Goal: Transaction & Acquisition: Book appointment/travel/reservation

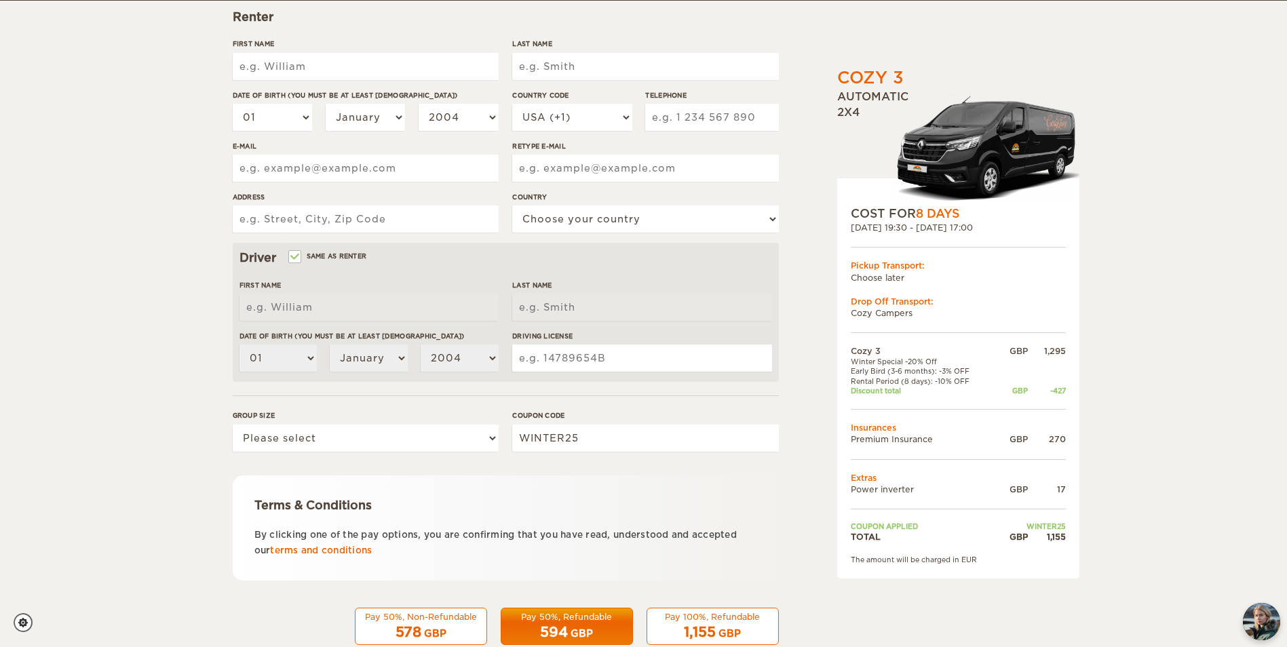
scroll to position [204, 0]
click at [454, 451] on select "Please select 1 2 3" at bounding box center [366, 437] width 266 height 27
select select "2"
click at [233, 424] on select "Please select 1 2 3" at bounding box center [366, 437] width 266 height 27
click at [523, 501] on div "Terms & Conditions" at bounding box center [505, 505] width 503 height 16
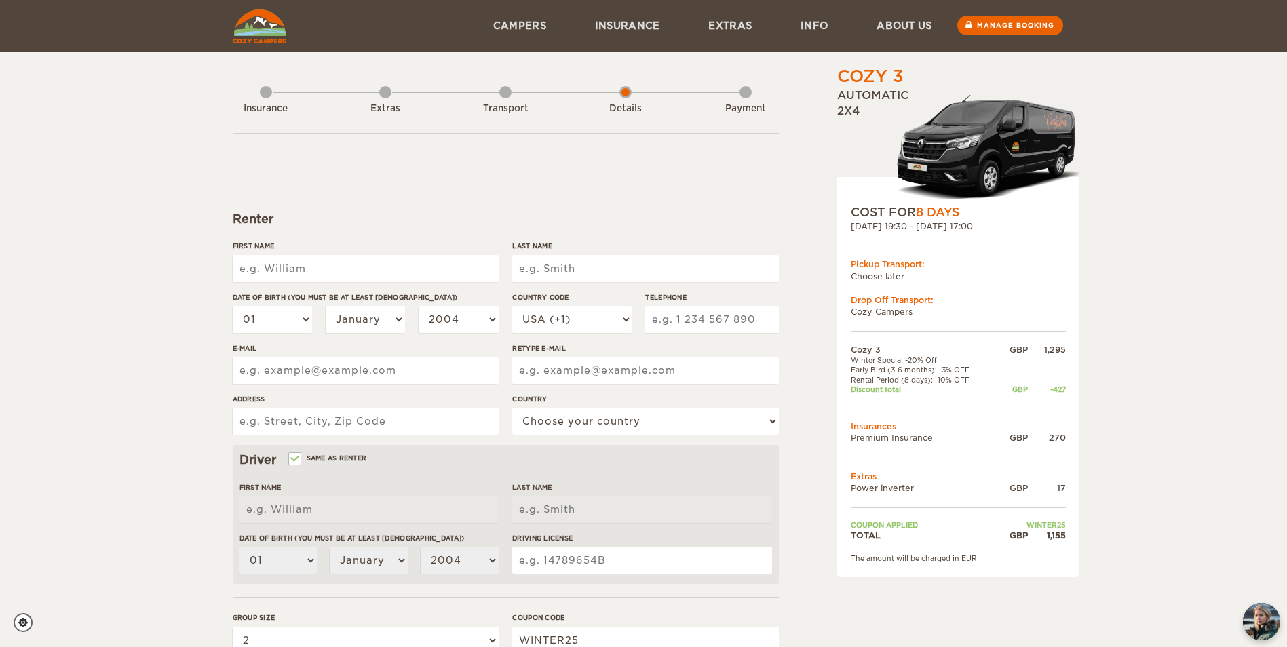
scroll to position [0, 0]
click at [265, 32] on img at bounding box center [260, 27] width 54 height 34
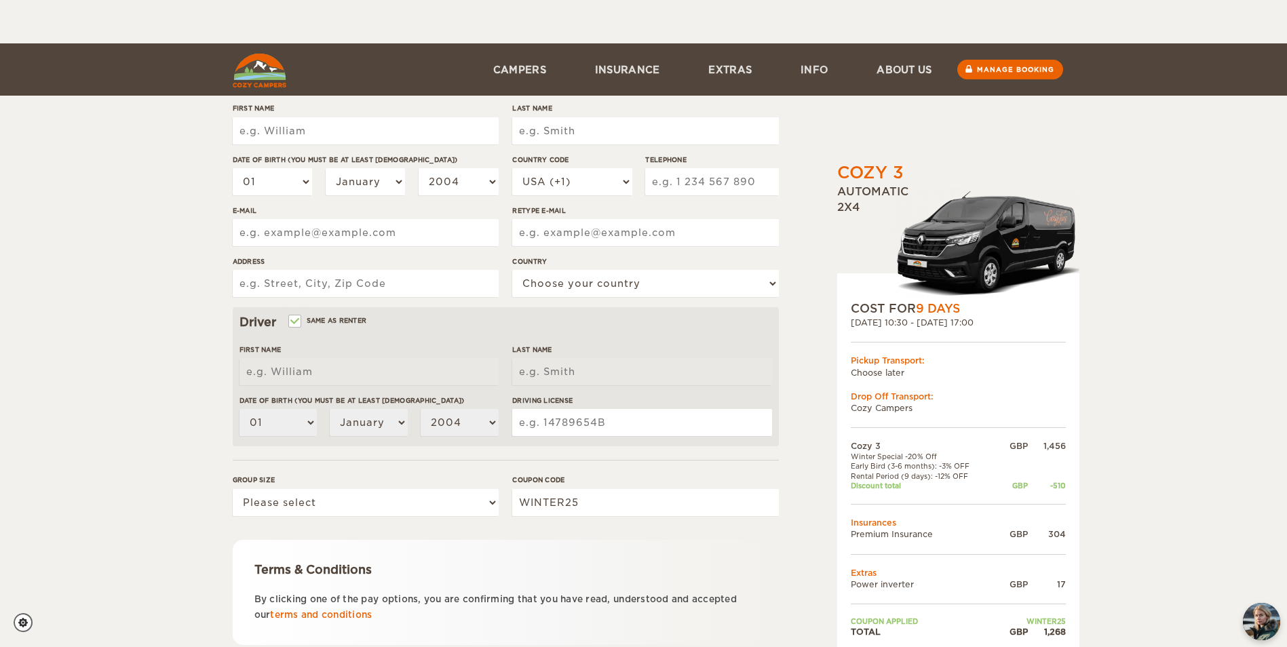
scroll to position [235, 0]
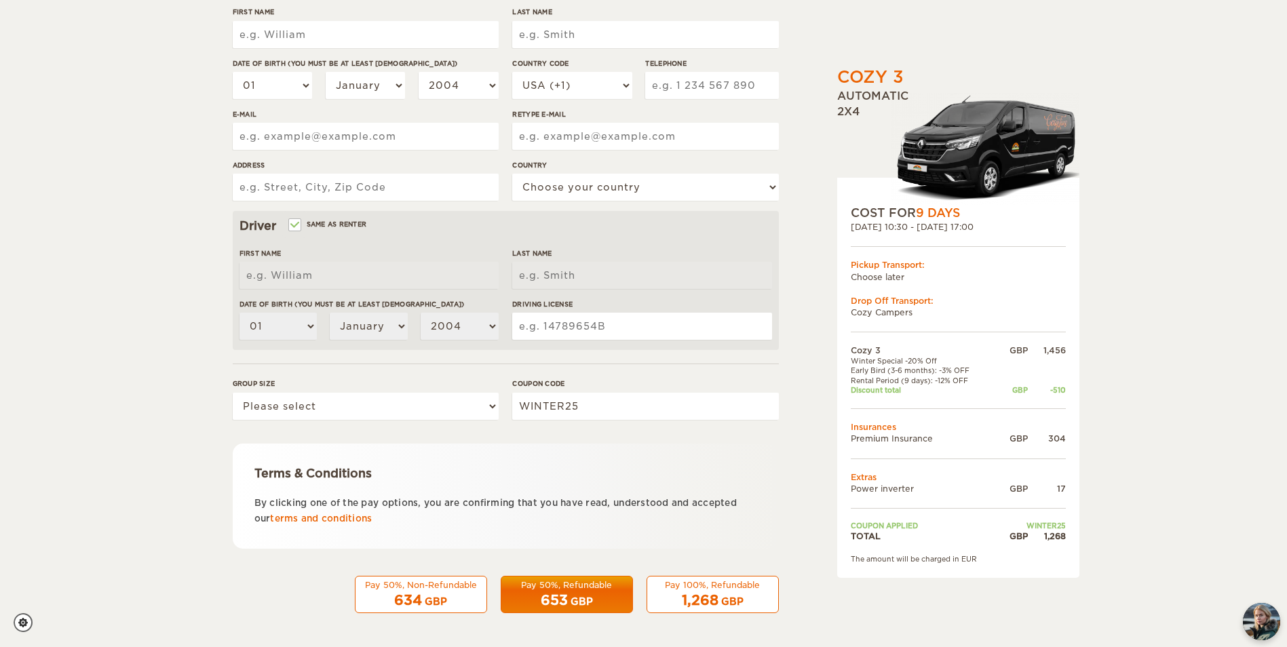
click at [564, 613] on button "Pay 50%, Refundable 653 GBP" at bounding box center [567, 595] width 132 height 38
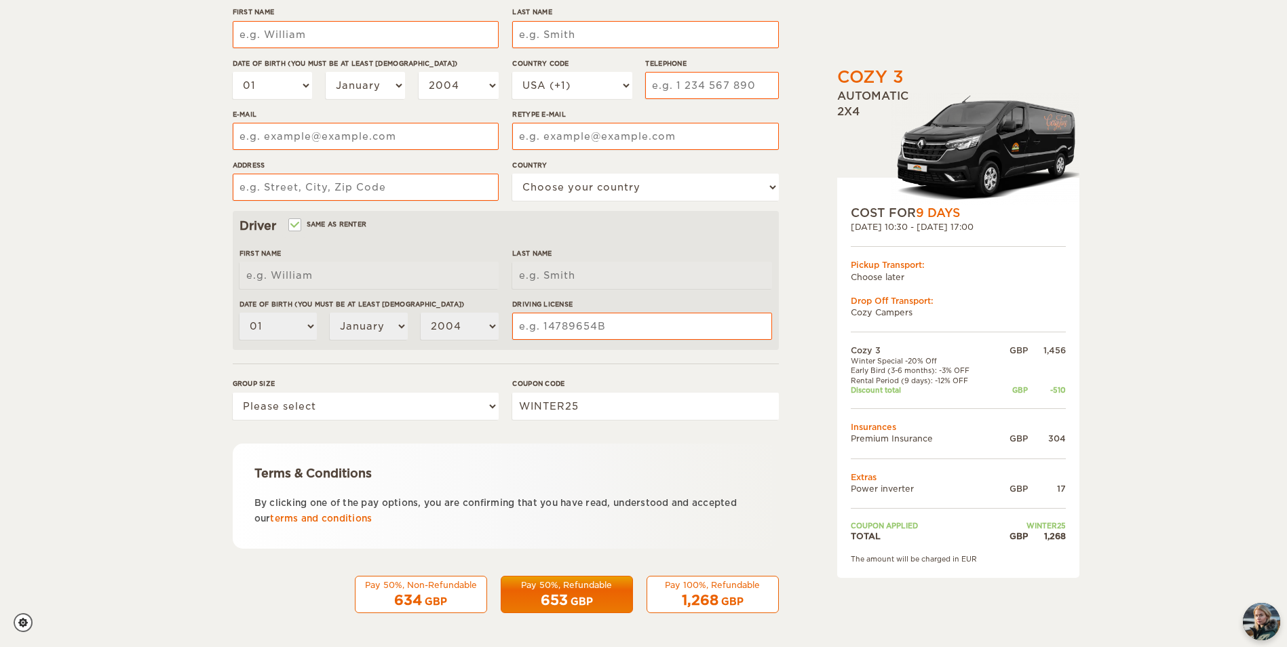
click at [752, 534] on div "Terms & Conditions By clicking one of the pay options, you are confirming that …" at bounding box center [506, 496] width 546 height 105
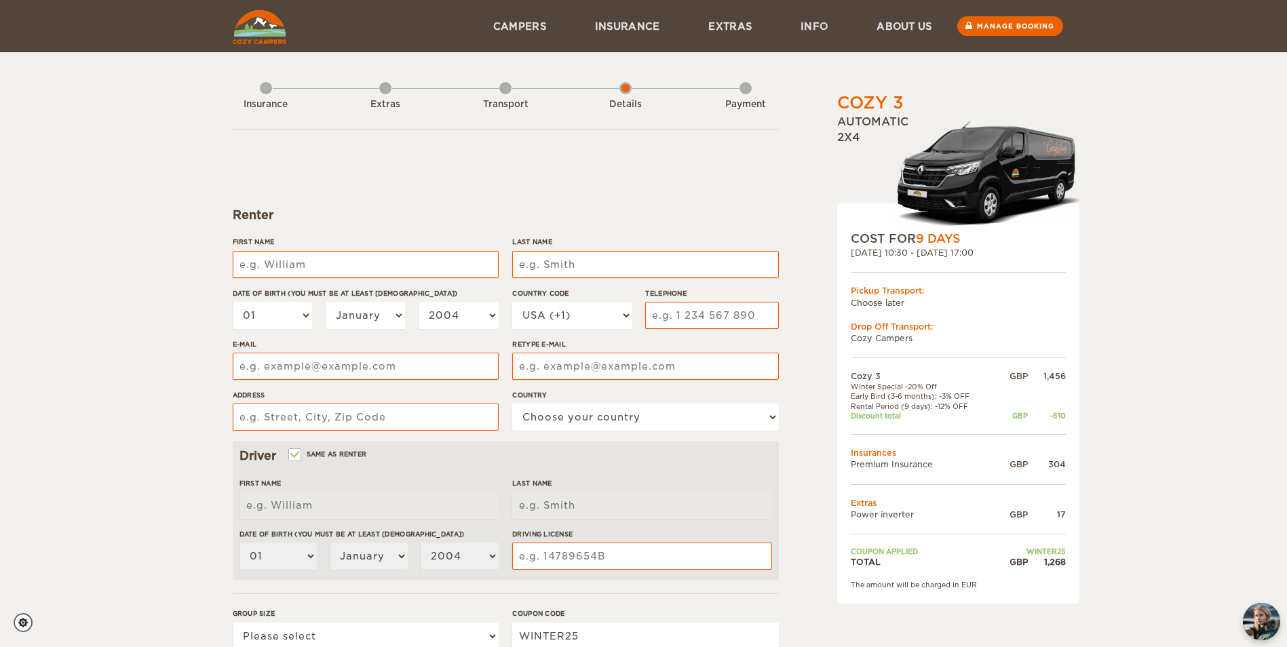
scroll to position [0, 0]
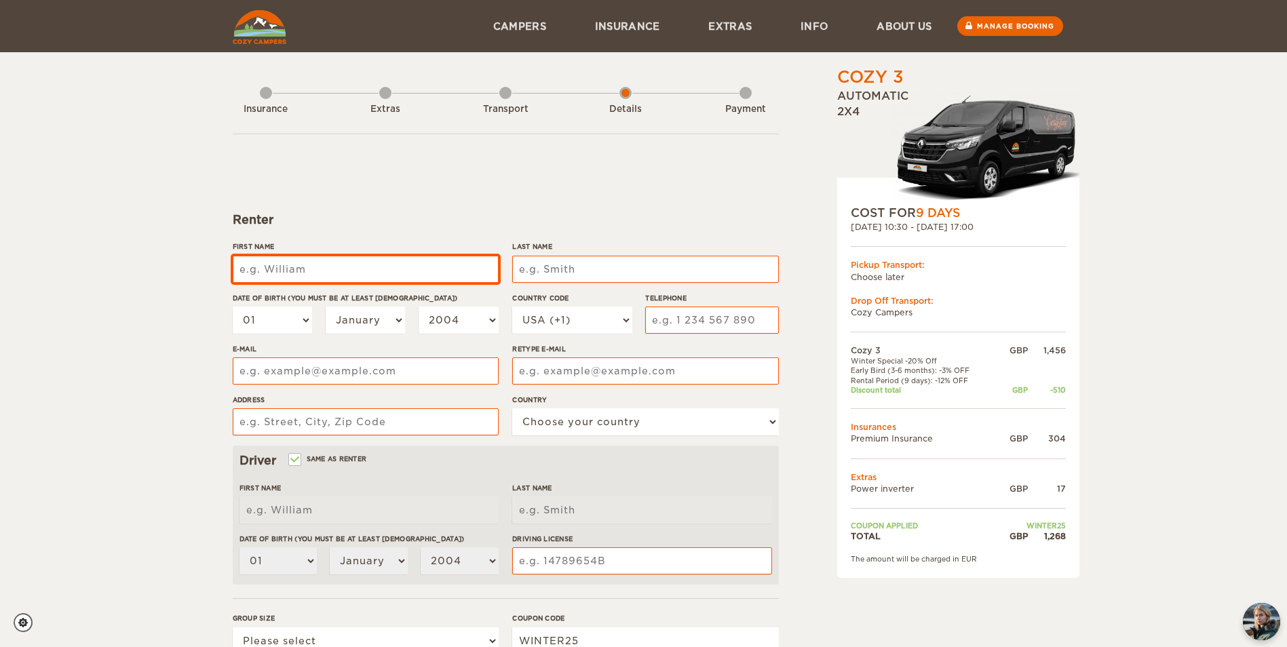
click at [328, 265] on input "First Name" at bounding box center [366, 269] width 266 height 27
type input "[PERSON_NAME]"
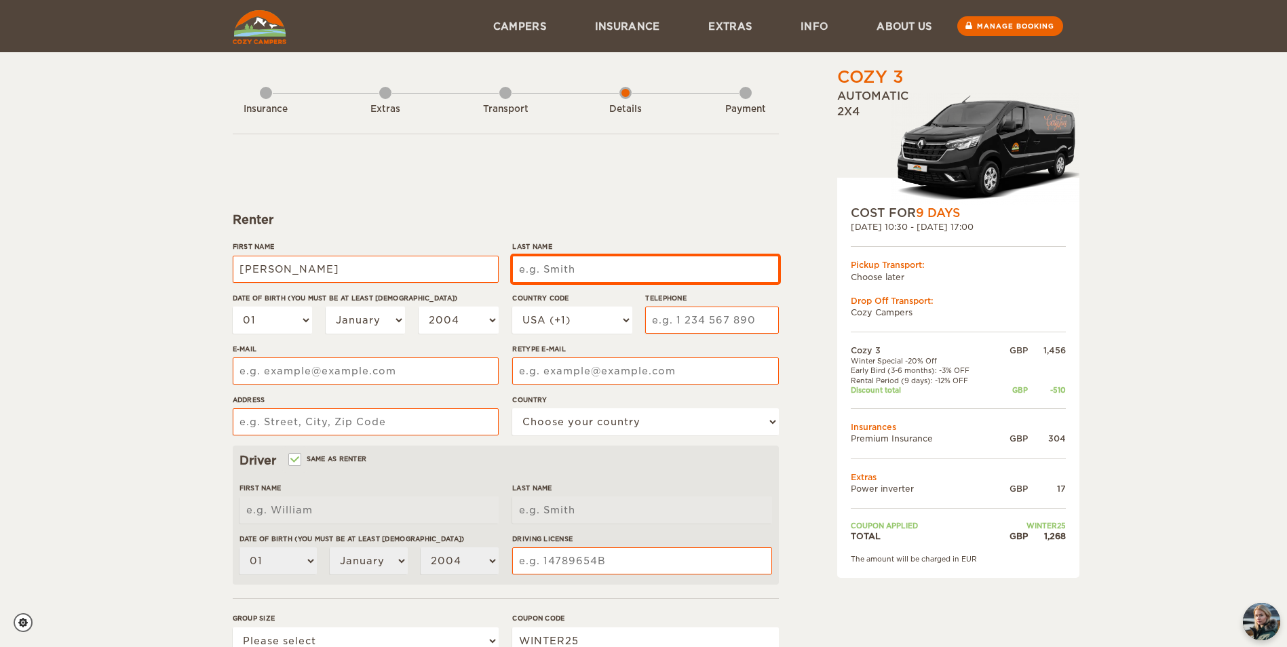
type input "[PERSON_NAME]"
type input "Taylor"
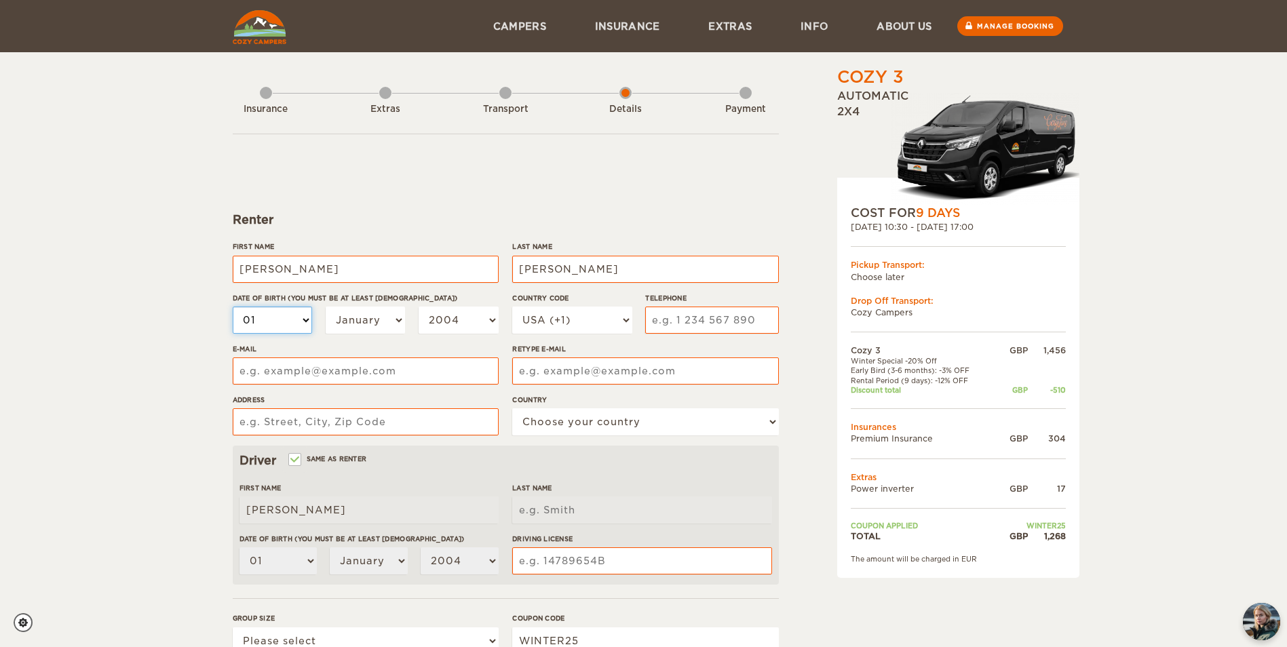
type input "Taylor"
click at [262, 331] on select "01 02 03 04 05 06 07 08 09 10 11 12 13 14 15 16 17 18 19 20 21 22 23 24 25 26 2…" at bounding box center [273, 320] width 80 height 27
select select "17"
click at [233, 307] on select "01 02 03 04 05 06 07 08 09 10 11 12 13 14 15 16 17 18 19 20 21 22 23 24 25 26 2…" at bounding box center [273, 320] width 80 height 27
select select "17"
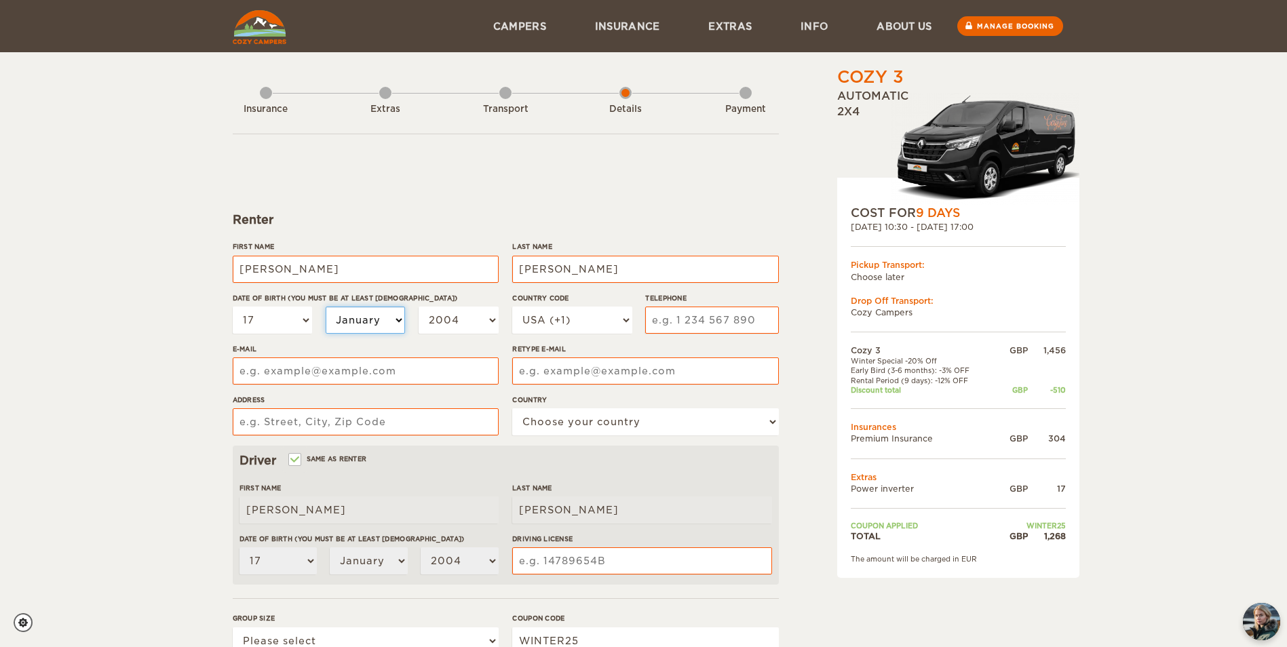
click at [383, 311] on select "January February March April May June July August September October November De…" at bounding box center [366, 320] width 80 height 27
select select "05"
click at [326, 307] on select "January February March April May June July August September October November De…" at bounding box center [366, 320] width 80 height 27
select select "05"
click at [487, 318] on select "2004 2003 2002 2001 2000 1999 1998 1997 1996 1995 1994 1993 1992 1991 1990 1989…" at bounding box center [459, 320] width 80 height 27
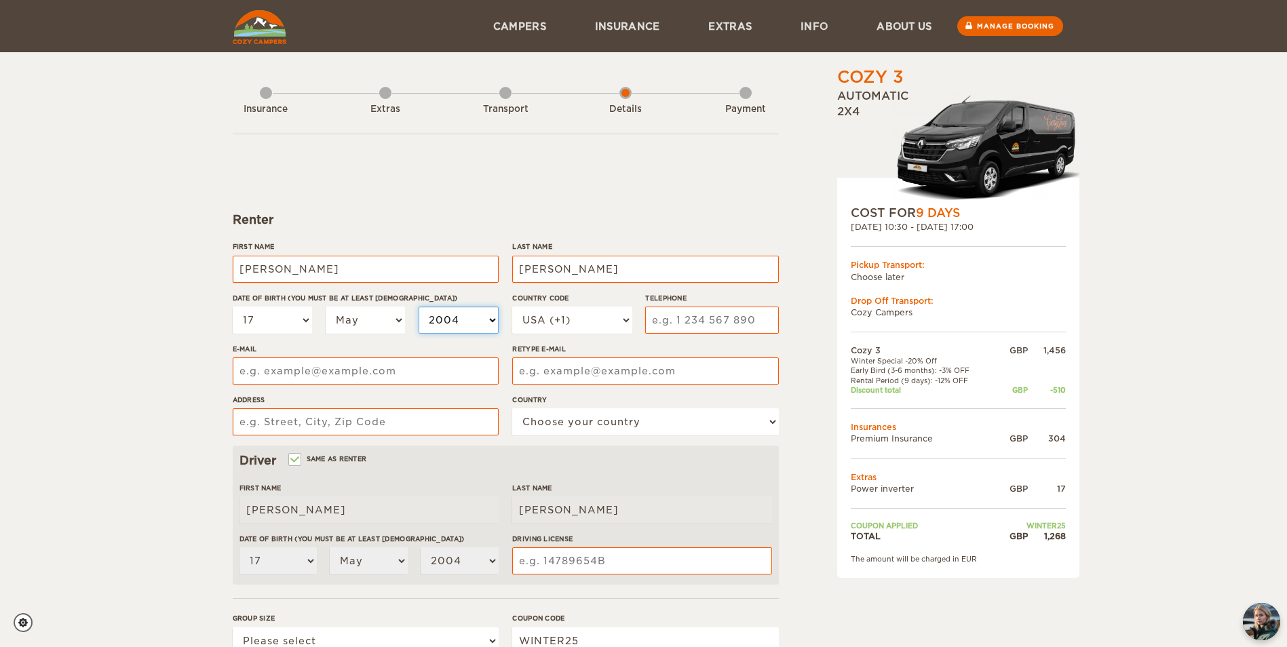
select select "1988"
click at [419, 307] on select "2004 2003 2002 2001 2000 1999 1998 1997 1996 1995 1994 1993 1992 1991 1990 1989…" at bounding box center [459, 320] width 80 height 27
select select "1988"
click at [590, 330] on select "USA (+1) UK (+44) Germany (+49) Algeria (+213) Andorra (+376) Angola (+244) Ang…" at bounding box center [571, 320] width 119 height 27
select select "44"
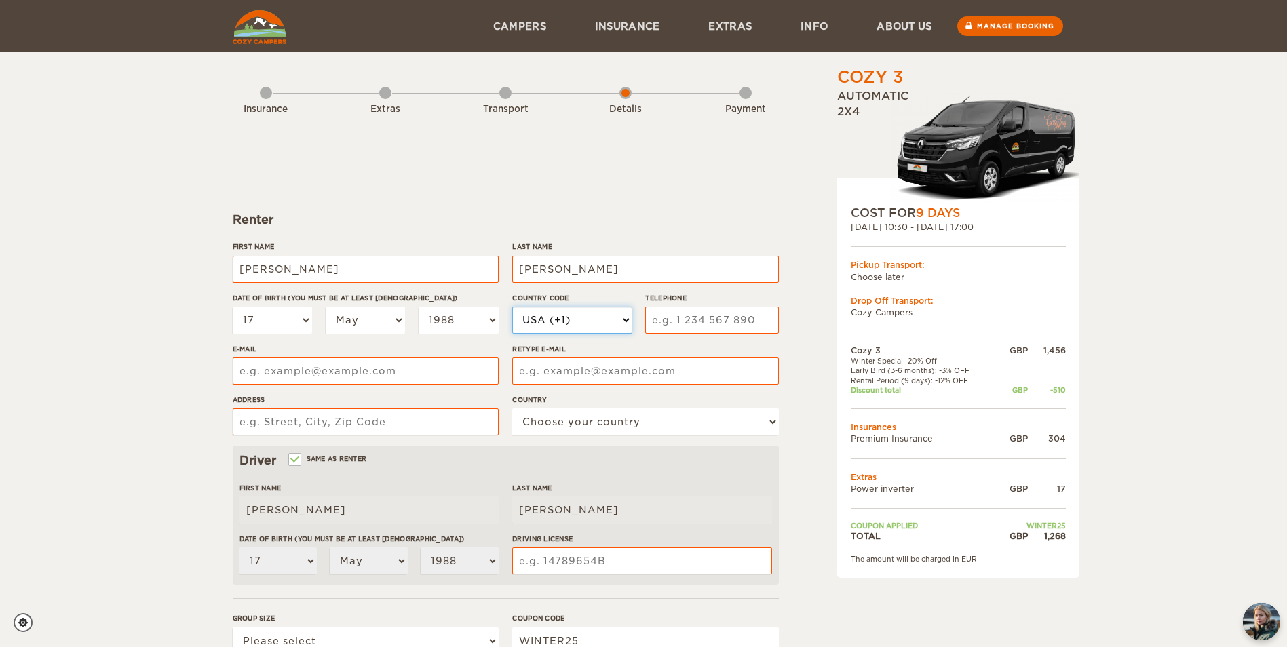
click at [512, 307] on select "USA (+1) UK (+44) Germany (+49) Algeria (+213) Andorra (+376) Angola (+244) Ang…" at bounding box center [571, 320] width 119 height 27
click at [681, 318] on input "Telephone" at bounding box center [711, 320] width 133 height 27
type input "07923165406"
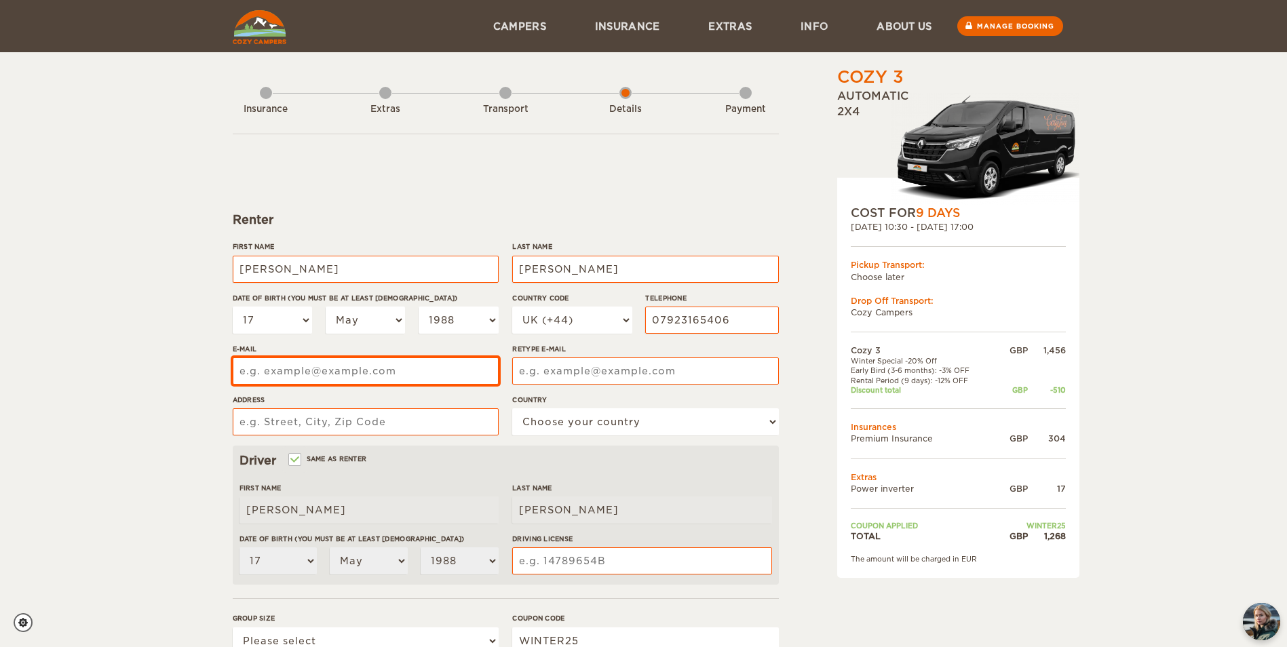
click at [387, 382] on input "E-mail" at bounding box center [366, 371] width 266 height 27
type input "luketaylor58@outlook.com"
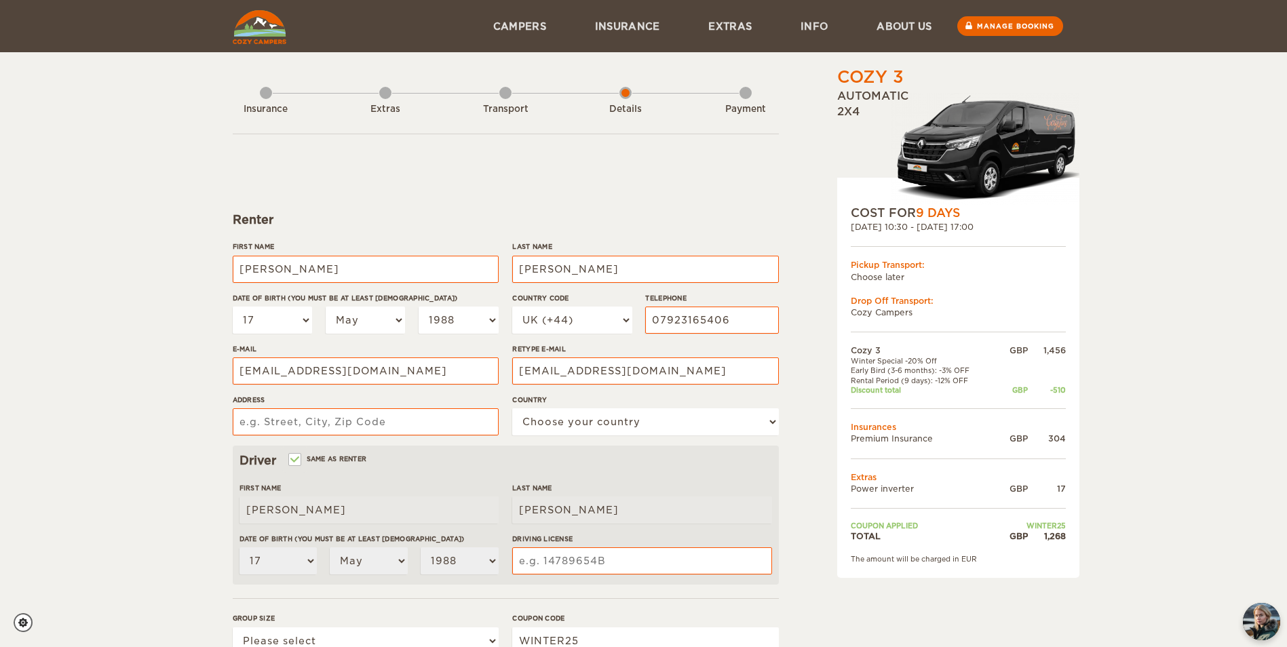
type input "8 Orchard Crescent"
select select "221"
click at [487, 455] on div "Driver Same as renter" at bounding box center [506, 461] width 533 height 16
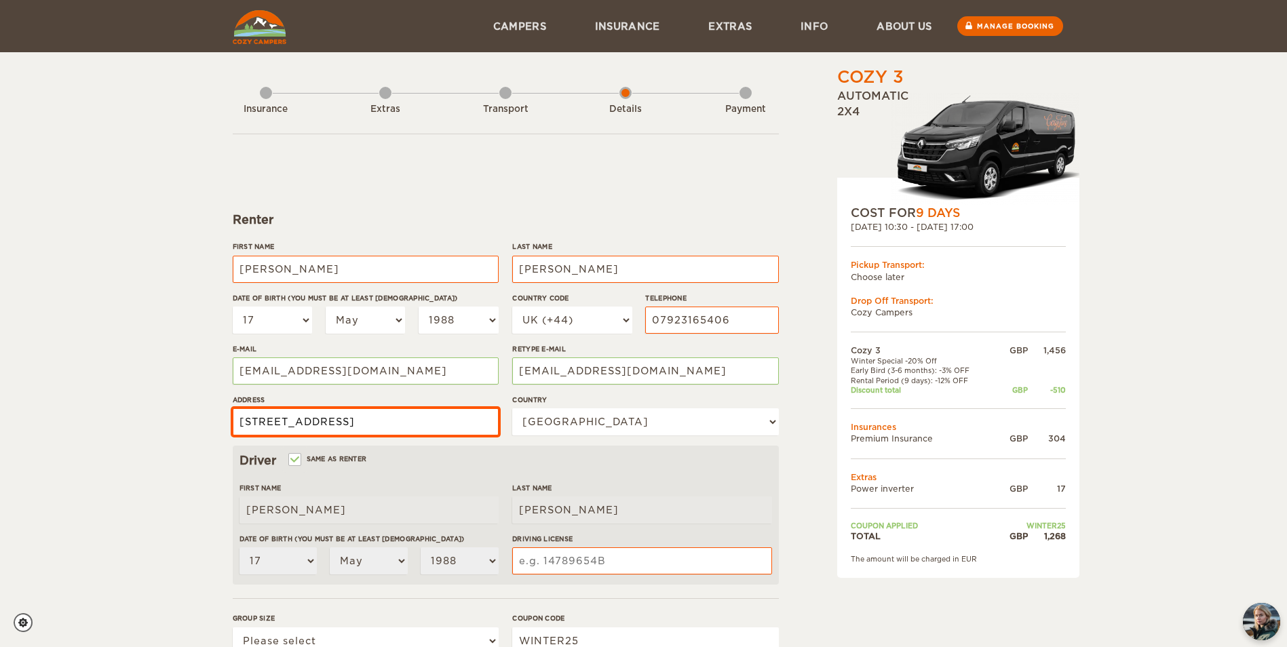
click at [446, 431] on input "8 Orchard Crescent" at bounding box center [366, 421] width 266 height 27
click at [446, 430] on input "8 Orchard Crescent" at bounding box center [366, 421] width 266 height 27
click at [582, 442] on div "Country Choose your country United States United Kingdom Germany Afghanistan Al…" at bounding box center [645, 420] width 266 height 51
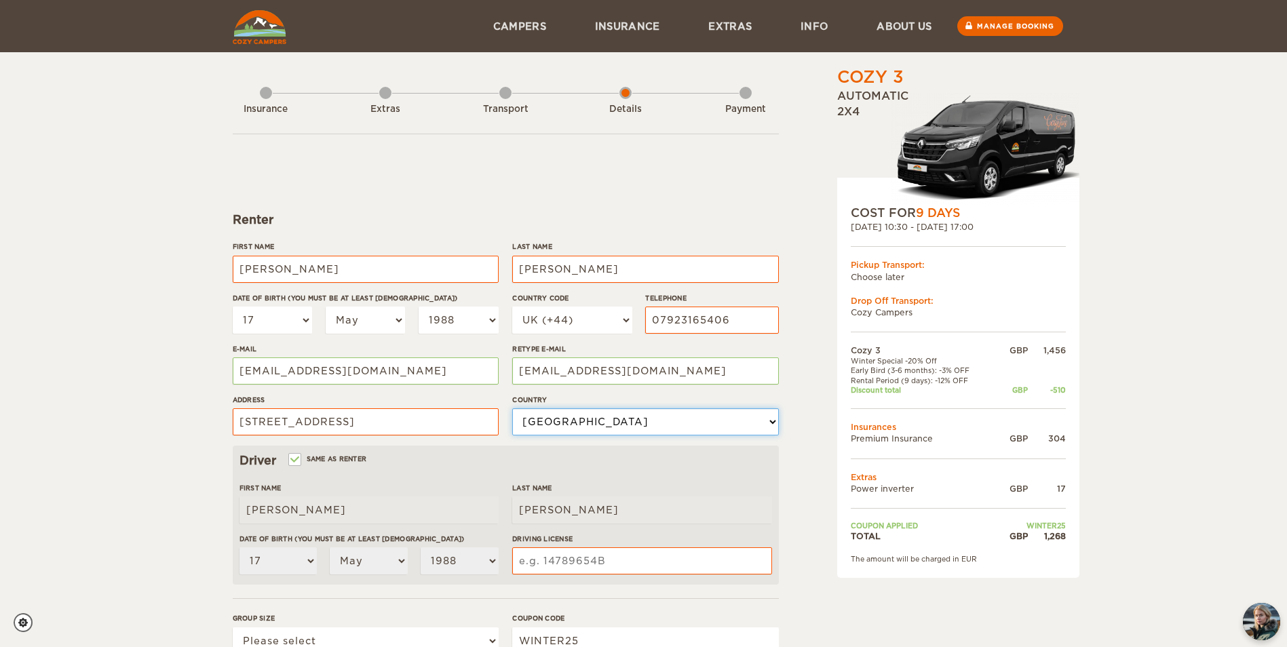
click at [611, 415] on select "Choose your country United States United Kingdom Germany Afghanistan Albania Al…" at bounding box center [645, 421] width 266 height 27
click at [491, 476] on div "Driver Same as renter First Name Luke Last Name Taylor Date of birth (You must …" at bounding box center [506, 515] width 546 height 139
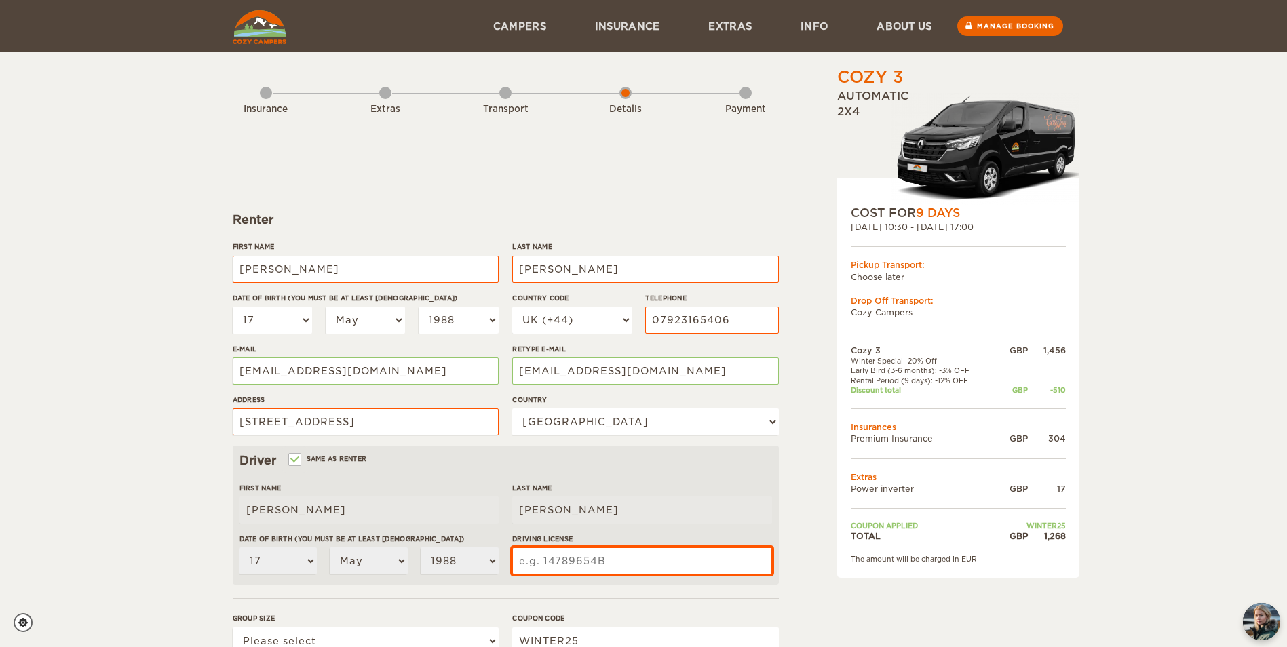
click at [563, 554] on input "Driving License" at bounding box center [641, 561] width 259 height 27
click at [401, 442] on div "Address 8 Orchard Crescent" at bounding box center [366, 420] width 266 height 51
click at [551, 560] on input "Driving License" at bounding box center [641, 561] width 259 height 27
type input "TAYLO805178LJ9CK"
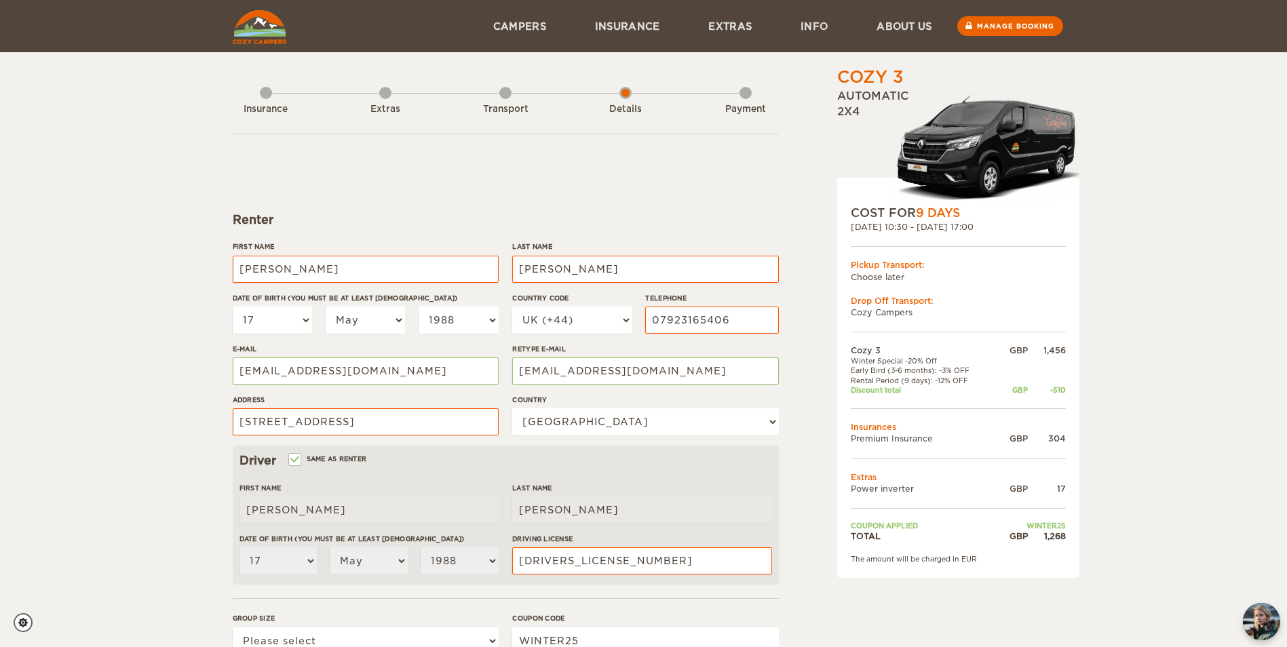
click at [776, 501] on div "Driver Same as renter First Name Luke Last Name Taylor Date of birth (You must …" at bounding box center [506, 515] width 546 height 139
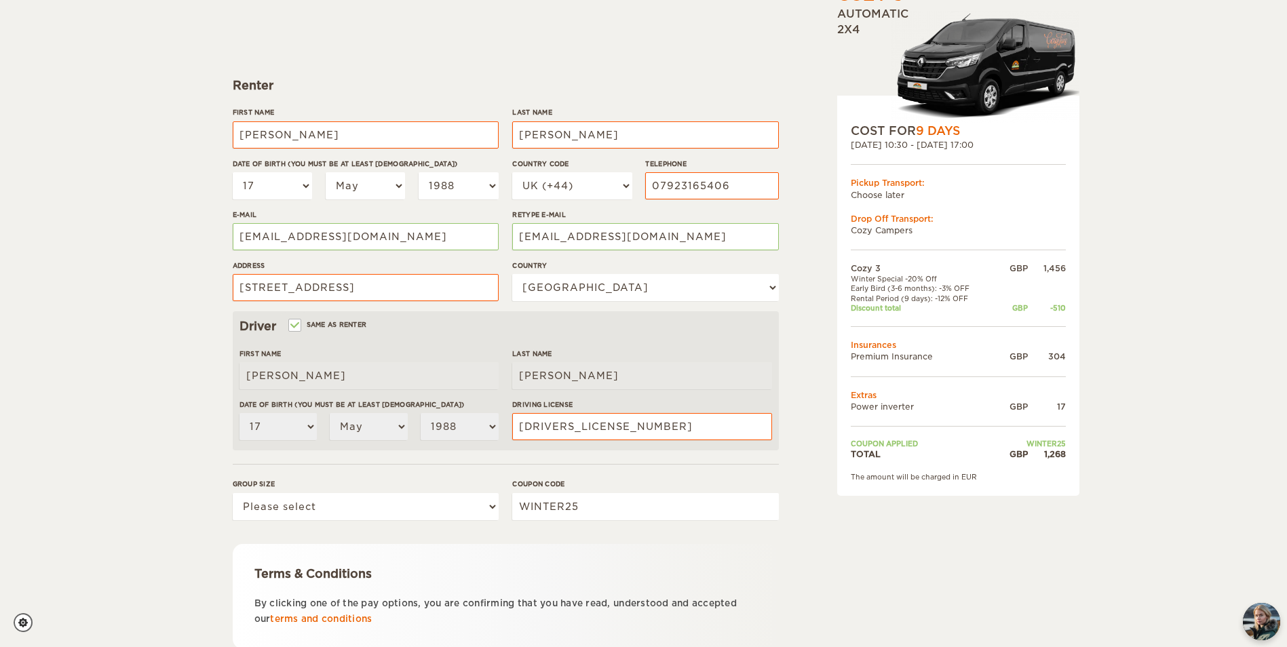
scroll to position [136, 0]
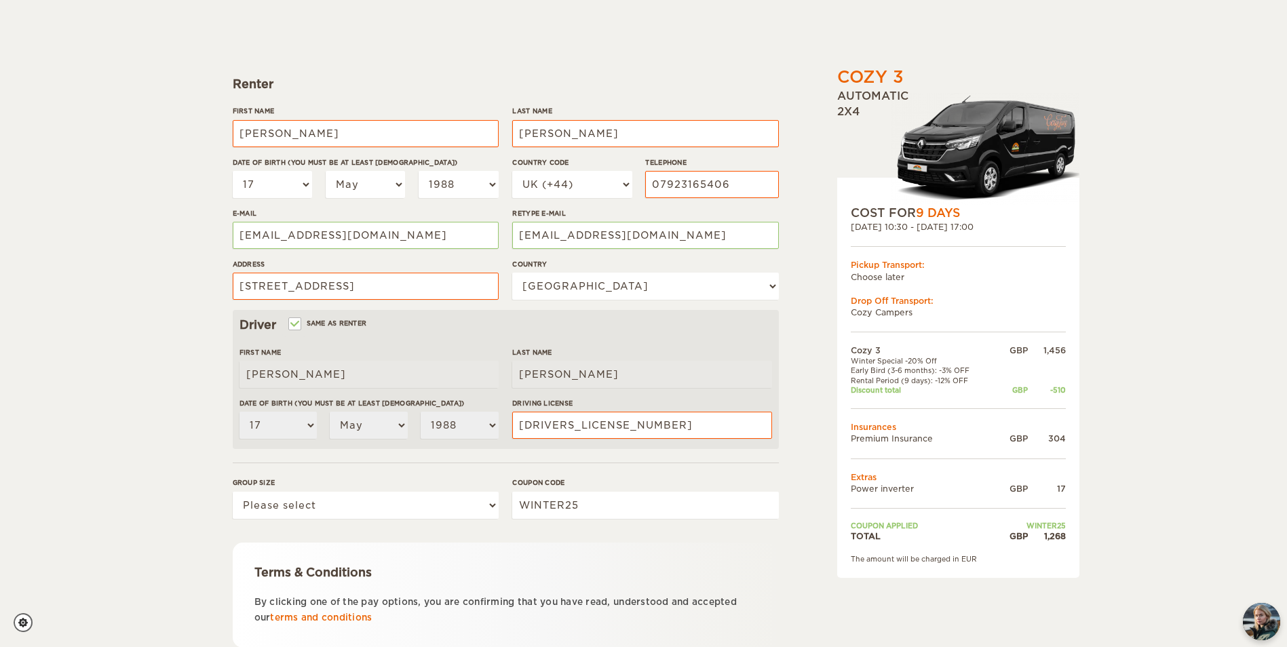
click at [621, 573] on div "Terms & Conditions" at bounding box center [505, 573] width 503 height 16
click at [410, 509] on select "Please select 1 2 3" at bounding box center [366, 505] width 266 height 27
select select "2"
click at [233, 492] on select "Please select 1 2 3" at bounding box center [366, 505] width 266 height 27
click at [493, 567] on div "Terms & Conditions" at bounding box center [505, 573] width 503 height 16
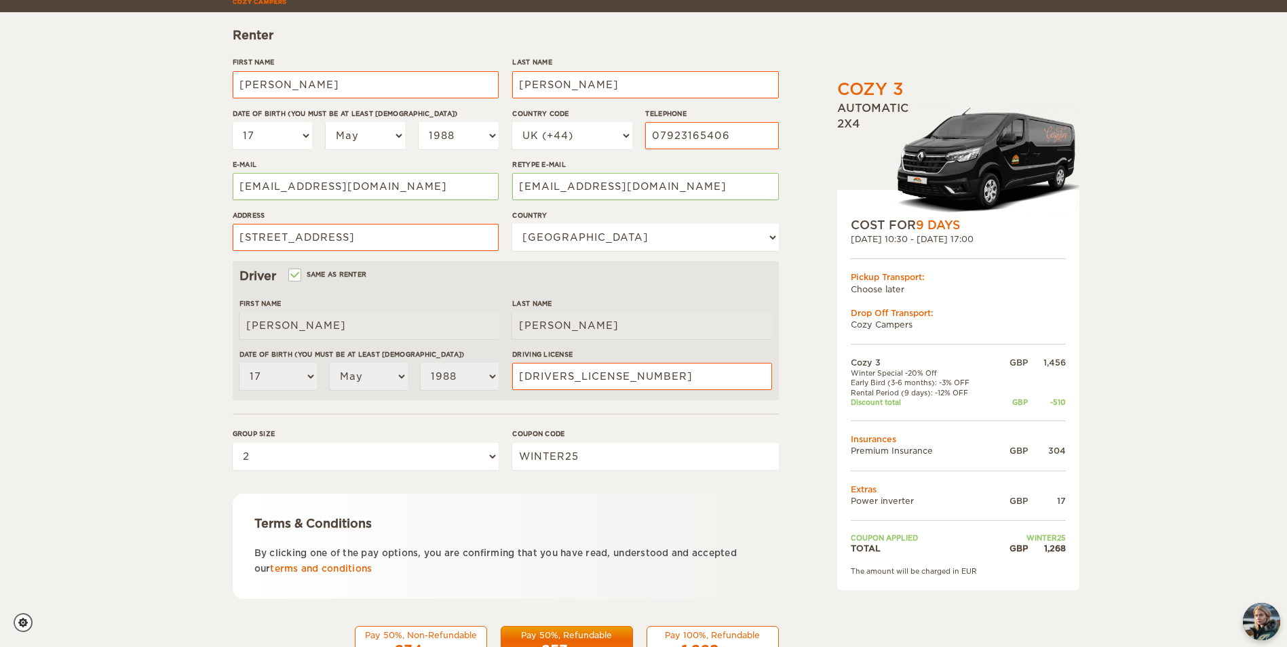
scroll to position [235, 0]
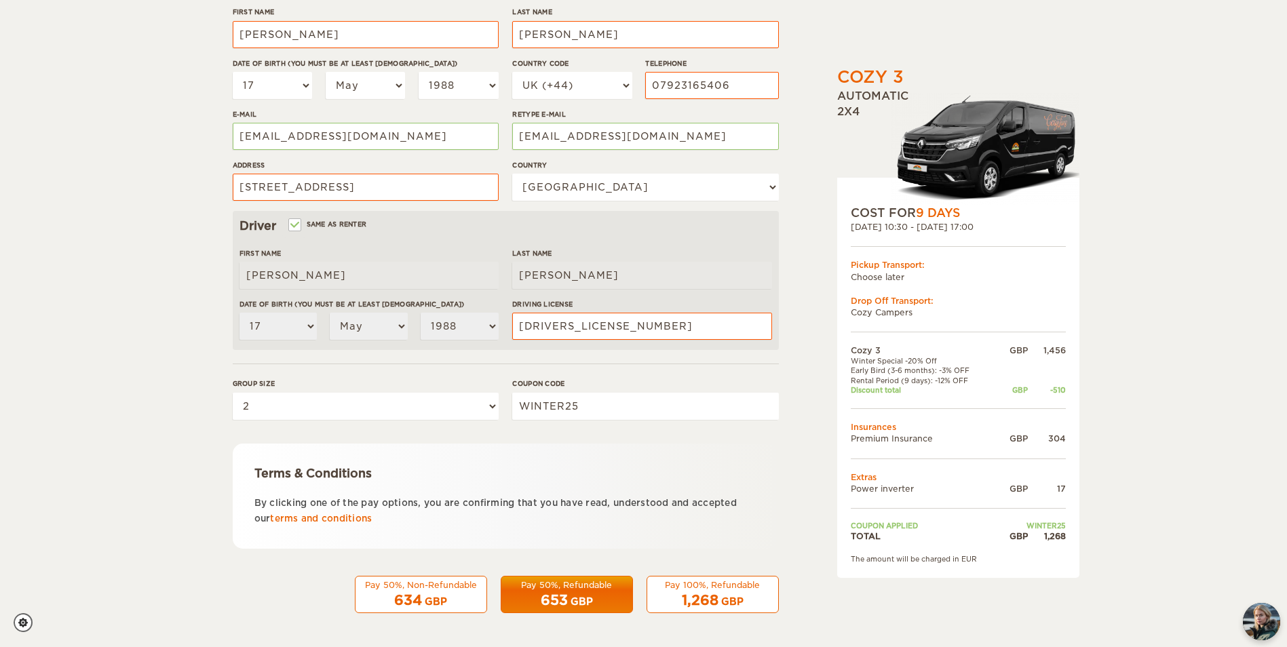
click at [579, 596] on div "GBP" at bounding box center [582, 602] width 22 height 14
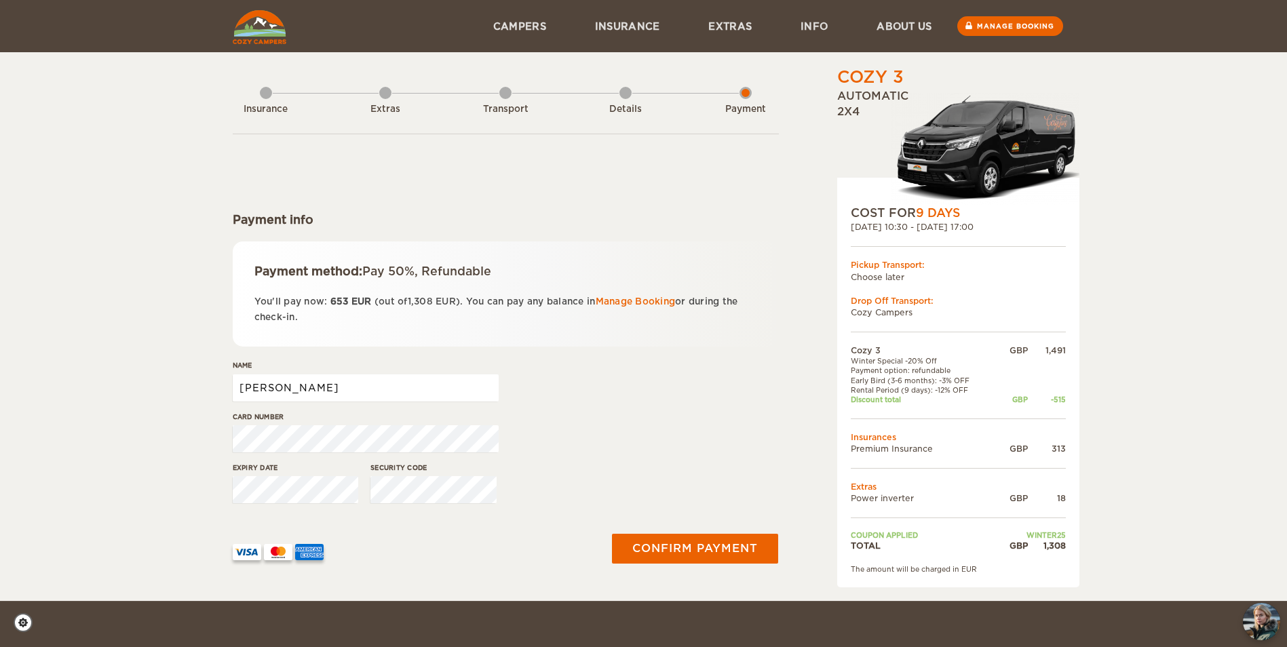
click at [282, 391] on input "[PERSON_NAME]" at bounding box center [366, 388] width 266 height 27
type input "[PERSON_NAME]"
click at [728, 546] on button "Confirm payment" at bounding box center [695, 549] width 171 height 31
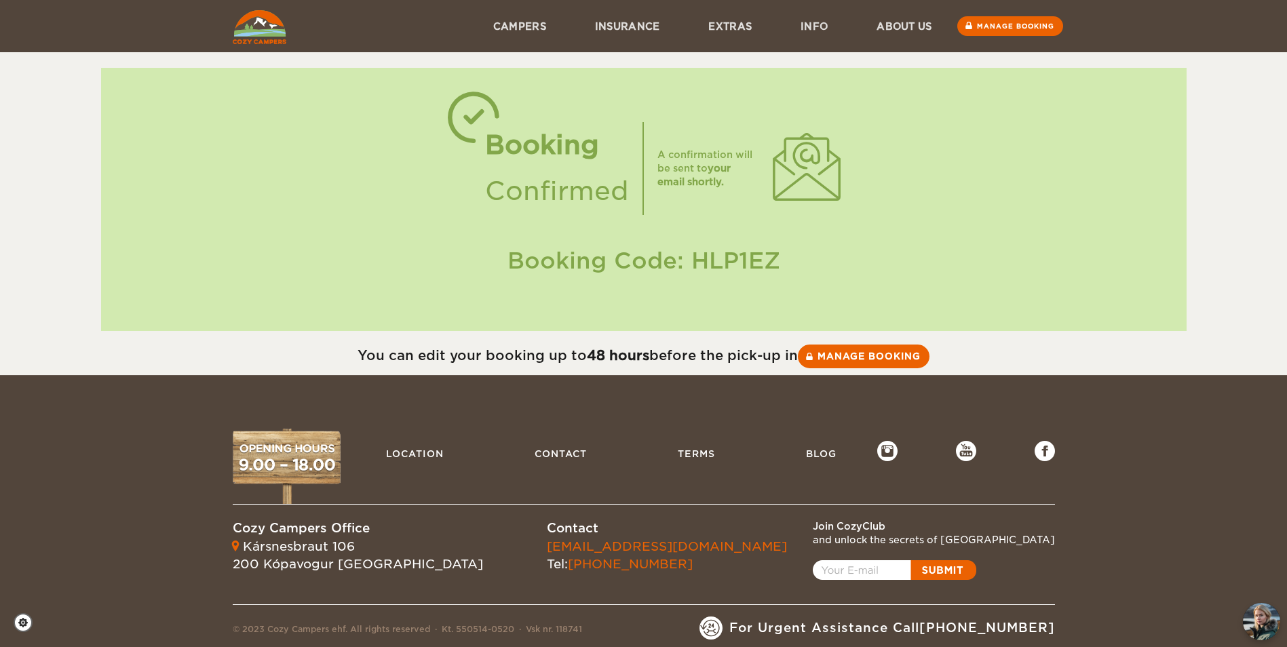
click at [266, 30] on img at bounding box center [260, 27] width 54 height 34
